Goal: Find contact information: Find contact information

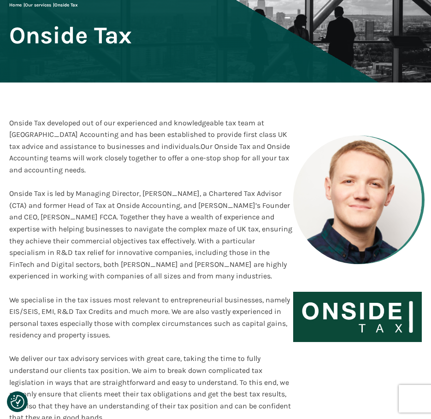
scroll to position [92, 0]
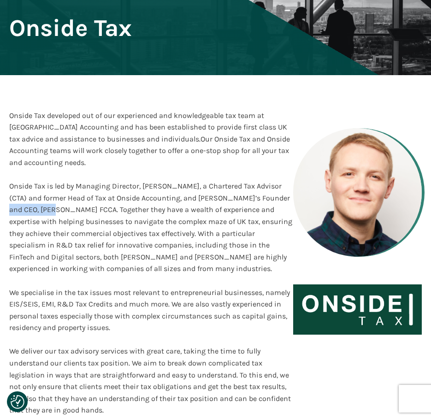
drag, startPoint x: 272, startPoint y: 201, endPoint x: 36, endPoint y: 214, distance: 235.7
click at [36, 214] on div "Onside Tax is led by Managing Director, [PERSON_NAME], a Chartered Tax Advisor …" at bounding box center [151, 293] width 284 height 248
copy div "[PERSON_NAME]"
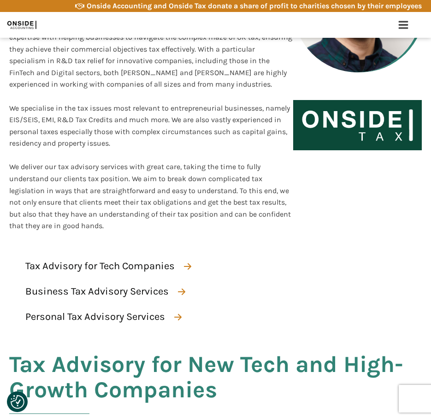
scroll to position [0, 0]
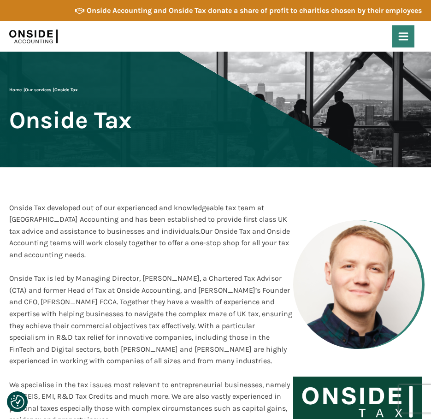
click at [409, 34] on icon at bounding box center [403, 36] width 11 height 11
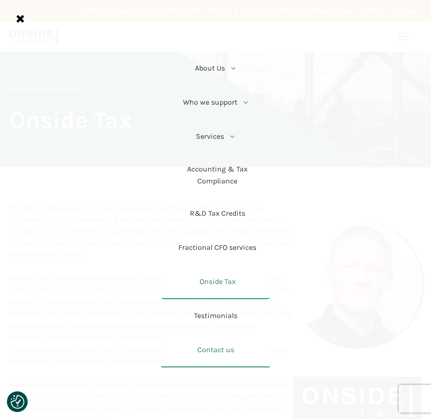
click at [221, 352] on link "Contact us" at bounding box center [215, 351] width 109 height 34
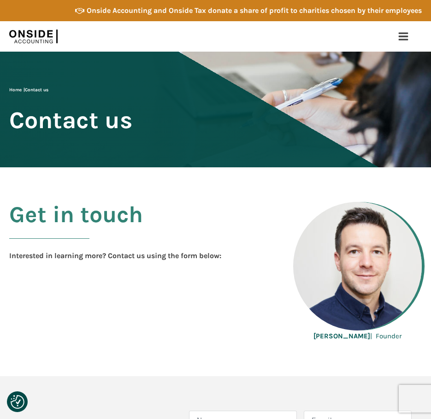
click at [356, 331] on div "Martin Brennan | Founder" at bounding box center [358, 336] width 88 height 11
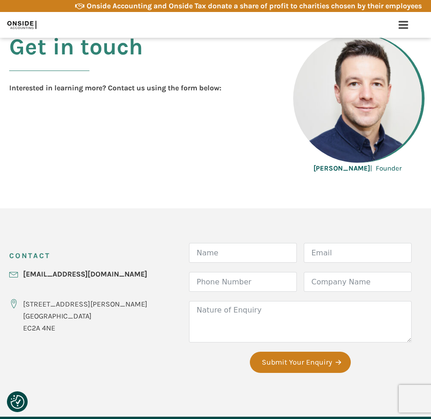
scroll to position [185, 0]
